Goal: Task Accomplishment & Management: Use online tool/utility

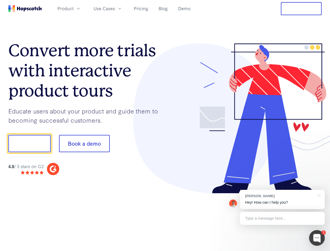
click at [165, 125] on div at bounding box center [243, 118] width 157 height 150
click at [74, 8] on span "Product" at bounding box center [65, 8] width 16 height 7
click at [115, 8] on span "Use Cases" at bounding box center [103, 8] width 21 height 7
click at [301, 9] on button "Free Trial" at bounding box center [301, 8] width 41 height 13
click at [29, 143] on button "Show me!" at bounding box center [29, 143] width 42 height 17
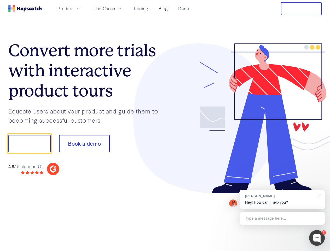
click at [84, 143] on button "Book a demo" at bounding box center [84, 143] width 51 height 17
click at [317, 237] on div at bounding box center [317, 238] width 16 height 16
click at [282, 199] on div "[PERSON_NAME] Hey! How can I help you?" at bounding box center [282, 198] width 85 height 19
click at [318, 195] on div at bounding box center [276, 143] width 98 height 174
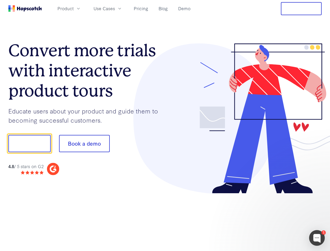
click at [282, 218] on div at bounding box center [276, 178] width 98 height 104
